Goal: Information Seeking & Learning: Check status

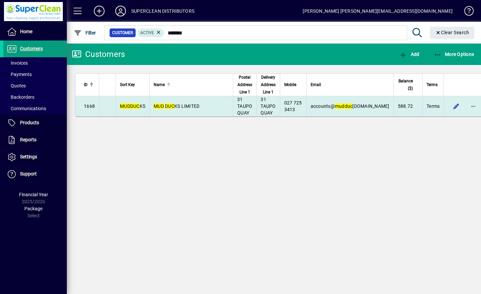
type input "*******"
click at [177, 106] on span "MUD DUC KS LIMITED" at bounding box center [177, 105] width 46 height 5
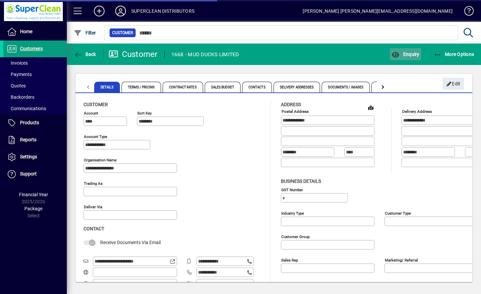
click at [413, 55] on span "Enquiry" at bounding box center [406, 53] width 28 height 5
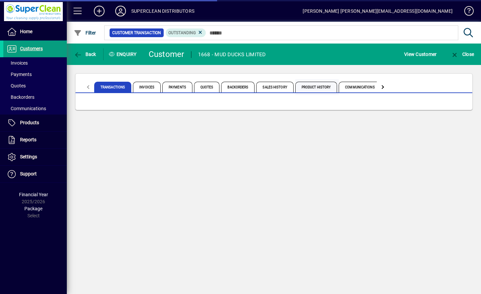
click at [312, 89] on span "Product History" at bounding box center [317, 87] width 42 height 11
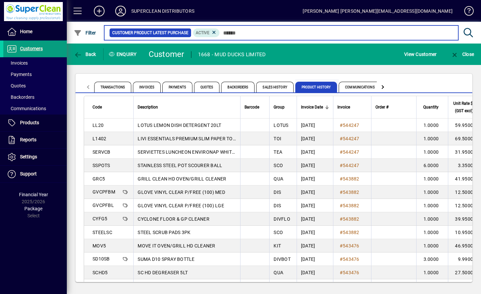
scroll to position [4, 0]
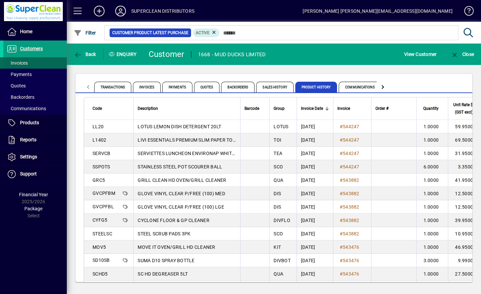
click at [16, 64] on span "Invoices" at bounding box center [17, 62] width 21 height 5
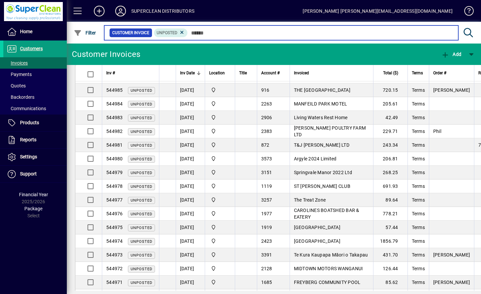
scroll to position [178, 0]
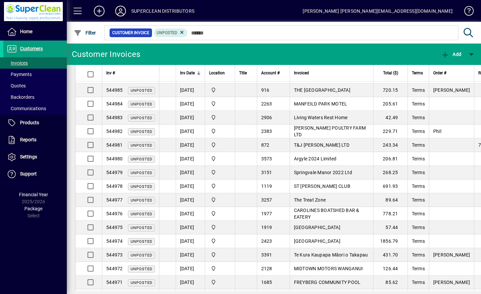
click at [119, 12] on icon at bounding box center [120, 11] width 13 height 11
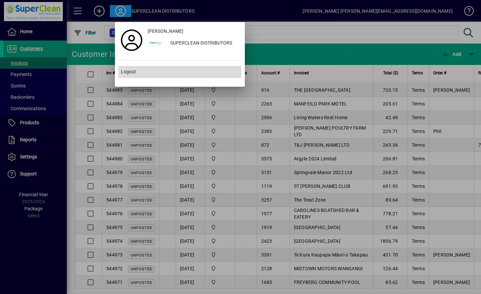
click at [122, 74] on span "Logout" at bounding box center [128, 71] width 15 height 7
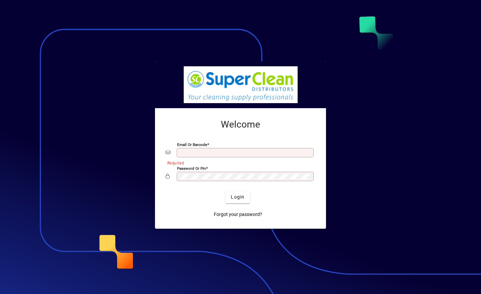
type input "**********"
click at [240, 194] on span "Login" at bounding box center [238, 196] width 14 height 7
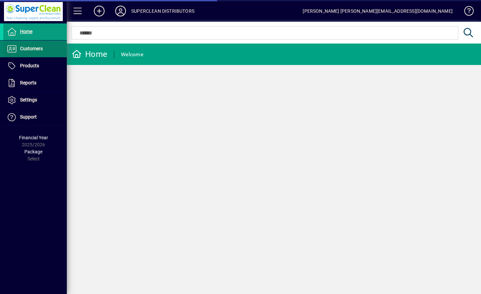
click at [21, 47] on span "Customers" at bounding box center [31, 48] width 23 height 5
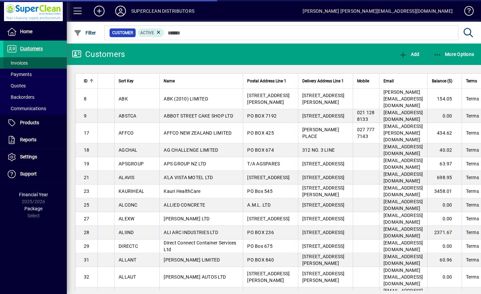
click at [13, 63] on span "Invoices" at bounding box center [17, 62] width 21 height 5
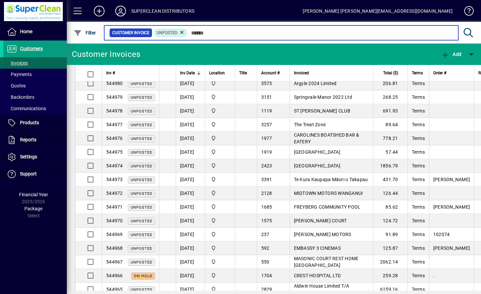
scroll to position [264, 0]
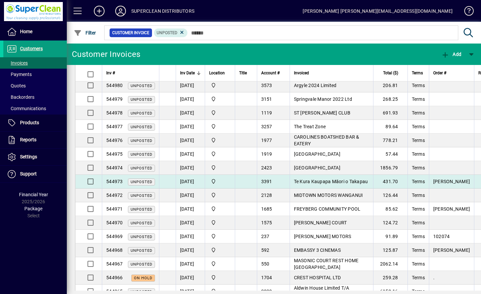
click at [312, 179] on span "Te Kura Kaupapa Māori o Takapau" at bounding box center [331, 181] width 74 height 5
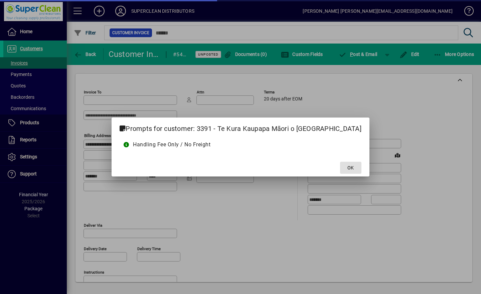
type input "**********"
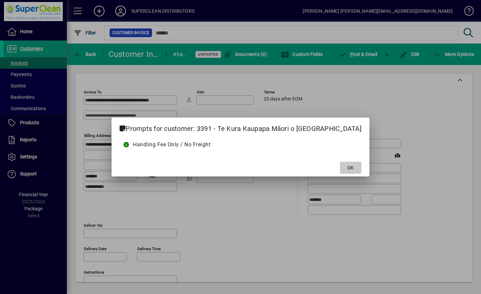
click at [340, 168] on span at bounding box center [350, 167] width 21 height 16
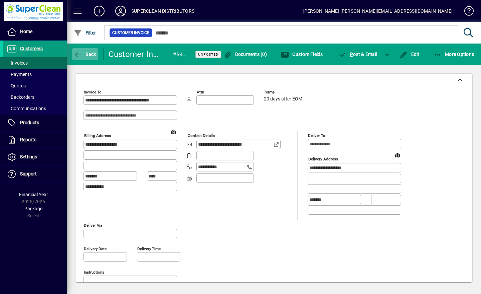
click at [82, 56] on span "Back" at bounding box center [85, 53] width 22 height 5
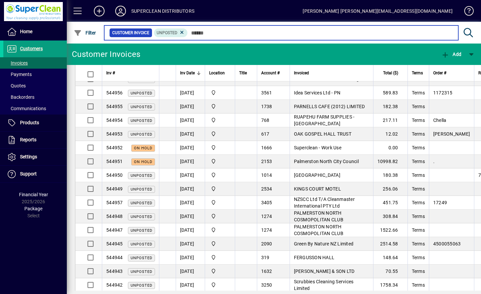
scroll to position [576, 0]
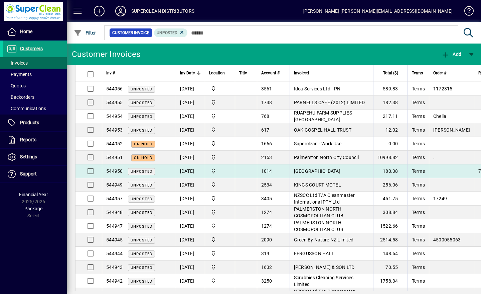
click at [311, 168] on td "WHANGANUI EAST SCHOOL" at bounding box center [332, 171] width 84 height 14
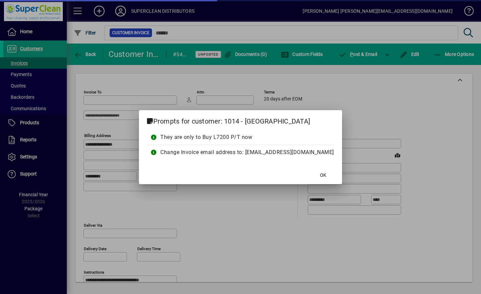
type input "**********"
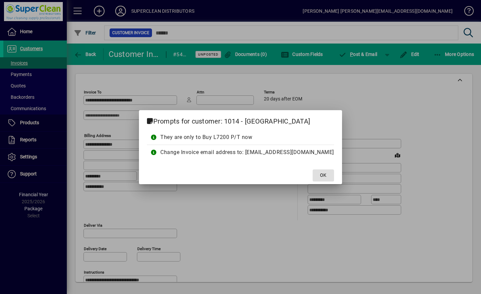
click at [320, 177] on span "OK" at bounding box center [323, 175] width 6 height 7
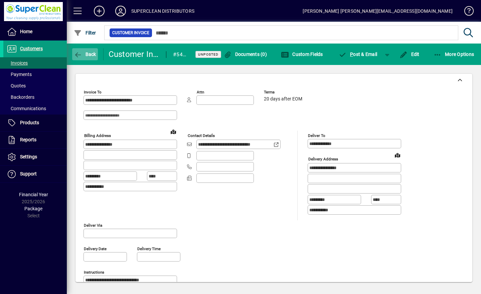
click at [80, 57] on icon "button" at bounding box center [78, 54] width 8 height 7
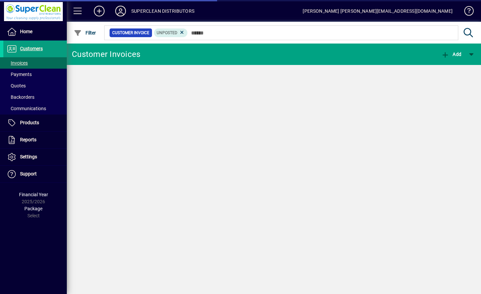
click at [123, 10] on icon at bounding box center [120, 11] width 13 height 11
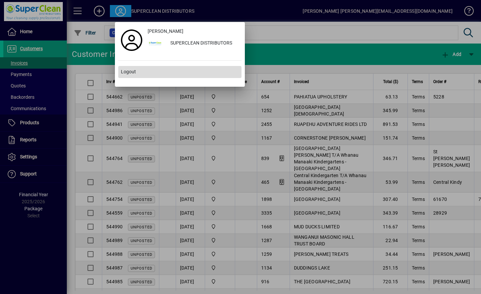
click at [123, 76] on span at bounding box center [179, 72] width 123 height 16
